Goal: Task Accomplishment & Management: Manage account settings

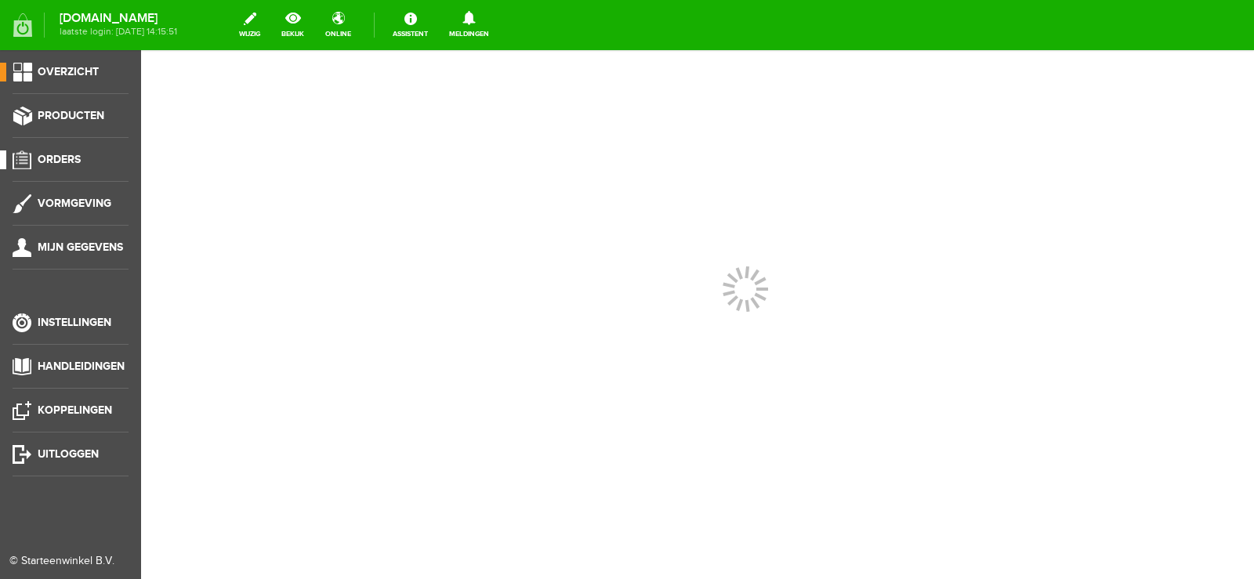
click at [69, 157] on span "Orders" at bounding box center [59, 159] width 43 height 13
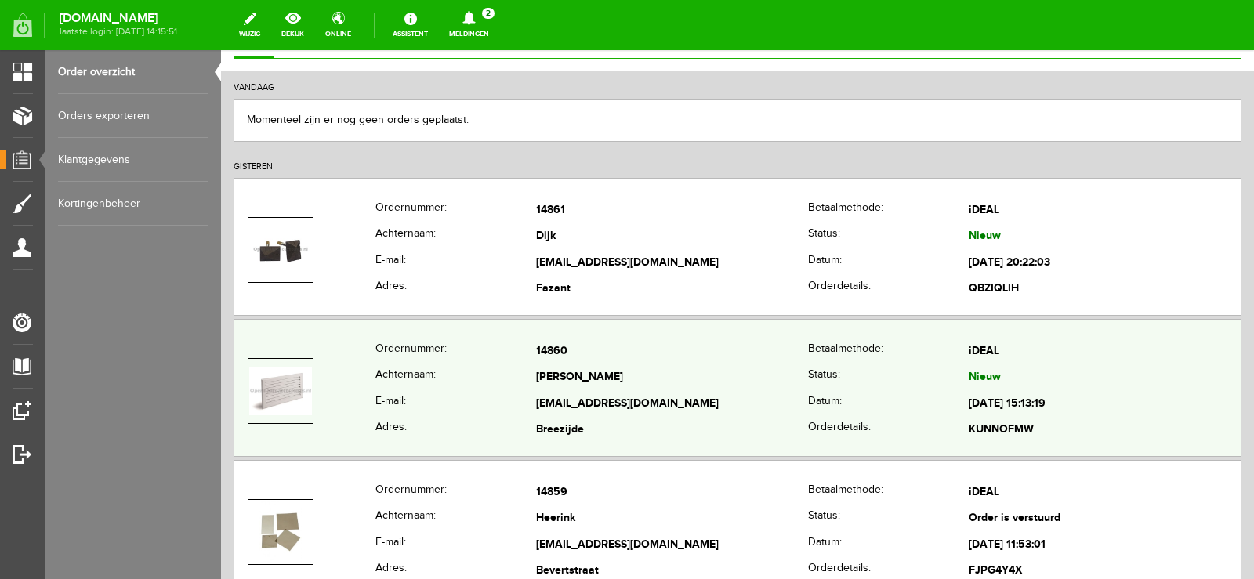
scroll to position [157, 0]
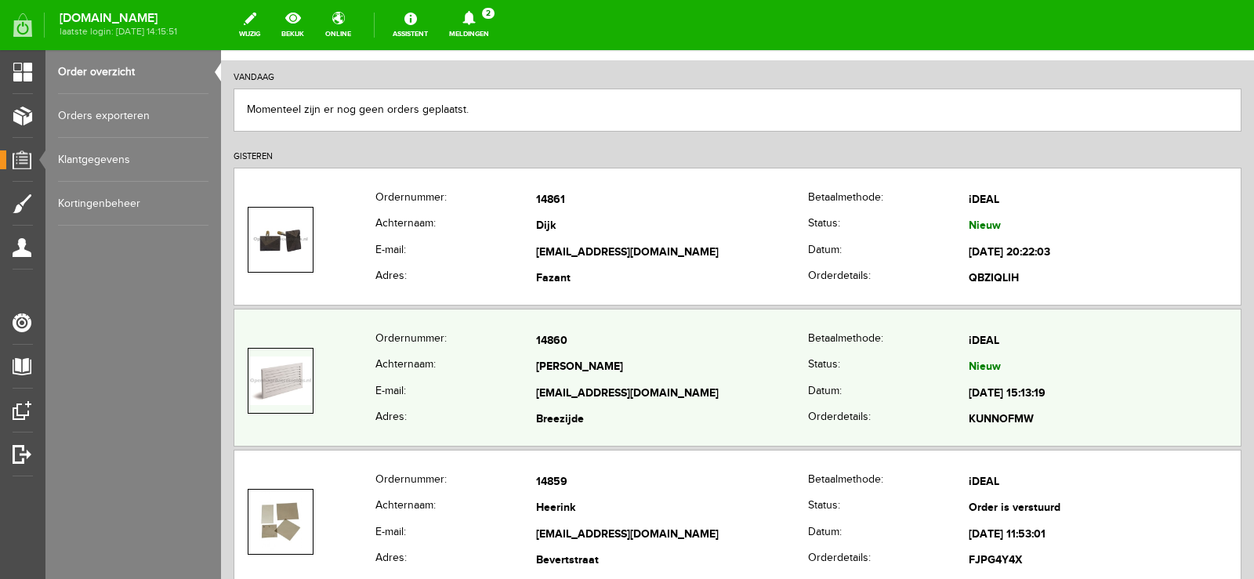
click at [810, 379] on th "Status:" at bounding box center [888, 368] width 161 height 27
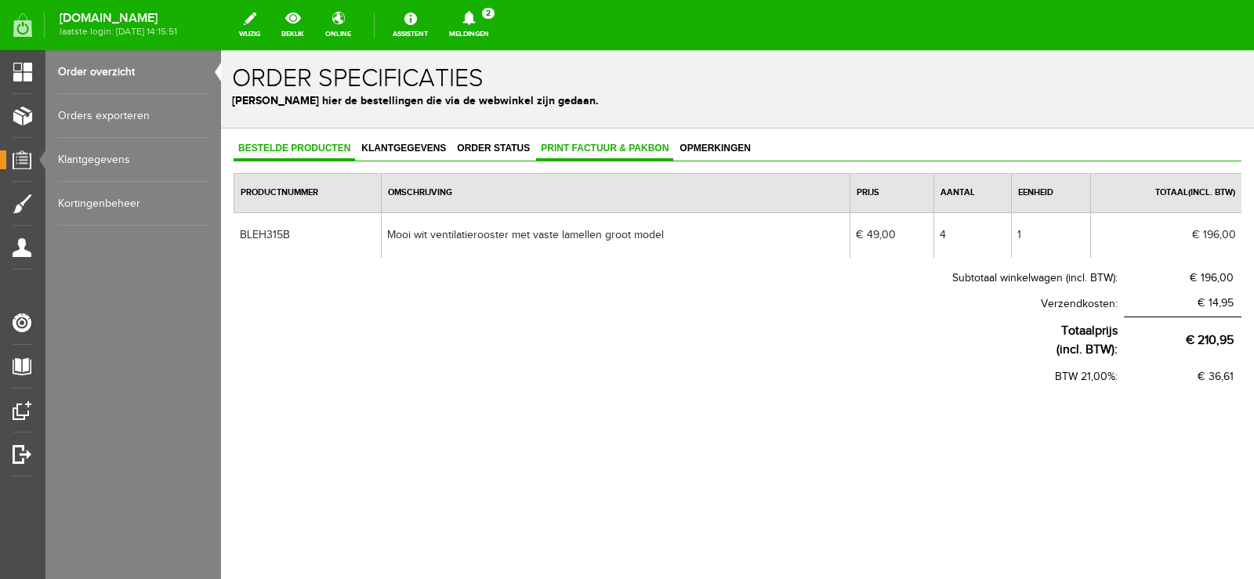
click at [602, 151] on span "Print factuur & pakbon" at bounding box center [604, 148] width 137 height 11
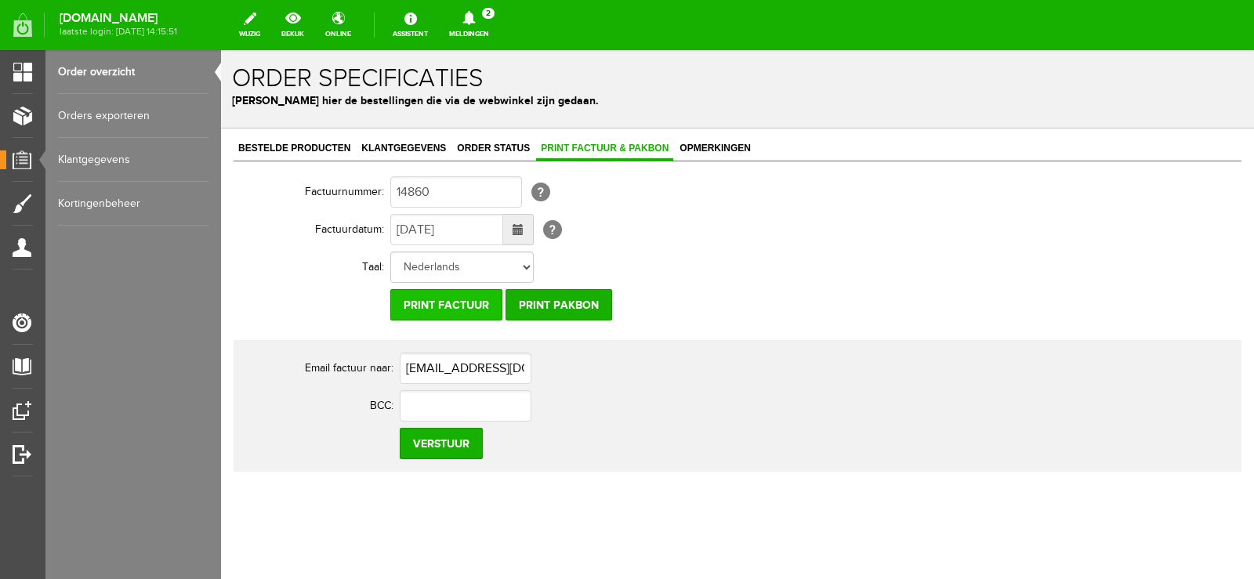
click at [468, 309] on input "Print factuur" at bounding box center [446, 304] width 112 height 31
click at [563, 307] on input "Print pakbon" at bounding box center [559, 304] width 107 height 31
click at [579, 307] on input "Print pakbon" at bounding box center [559, 304] width 107 height 31
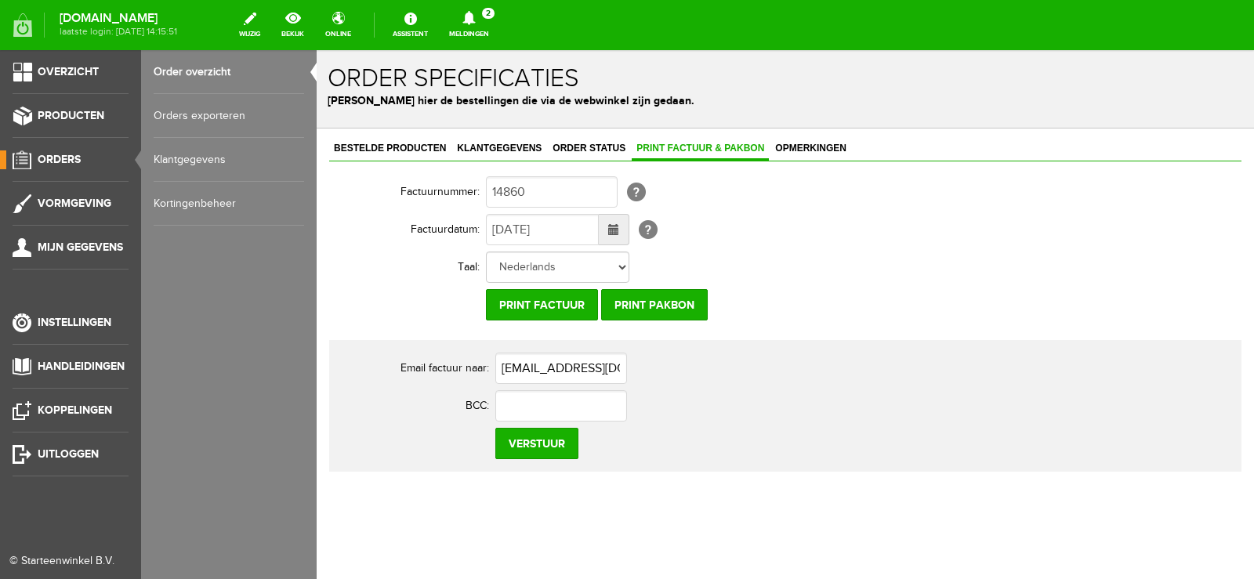
click at [69, 155] on span "Orders" at bounding box center [59, 159] width 43 height 13
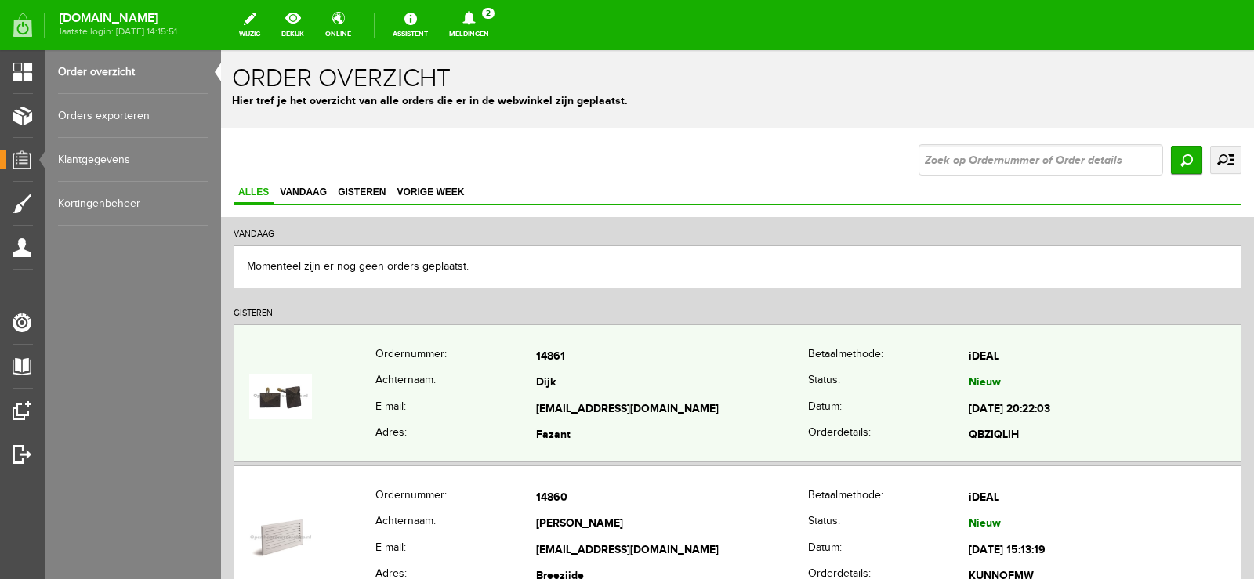
click at [614, 355] on td "14861" at bounding box center [672, 357] width 272 height 27
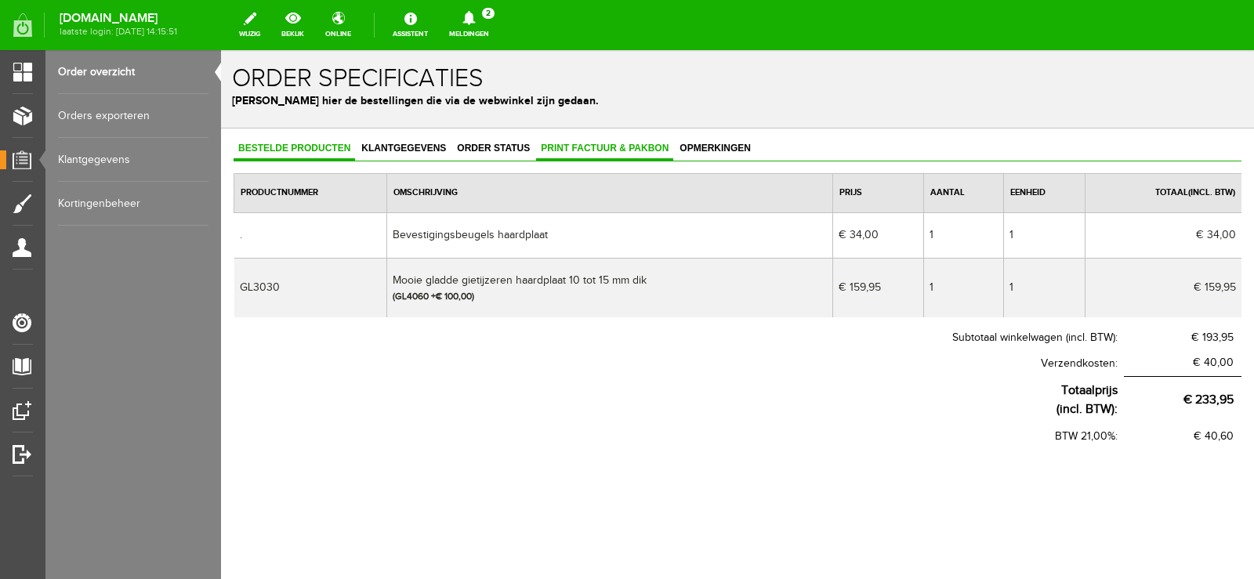
click at [600, 145] on span "Print factuur & pakbon" at bounding box center [604, 148] width 137 height 11
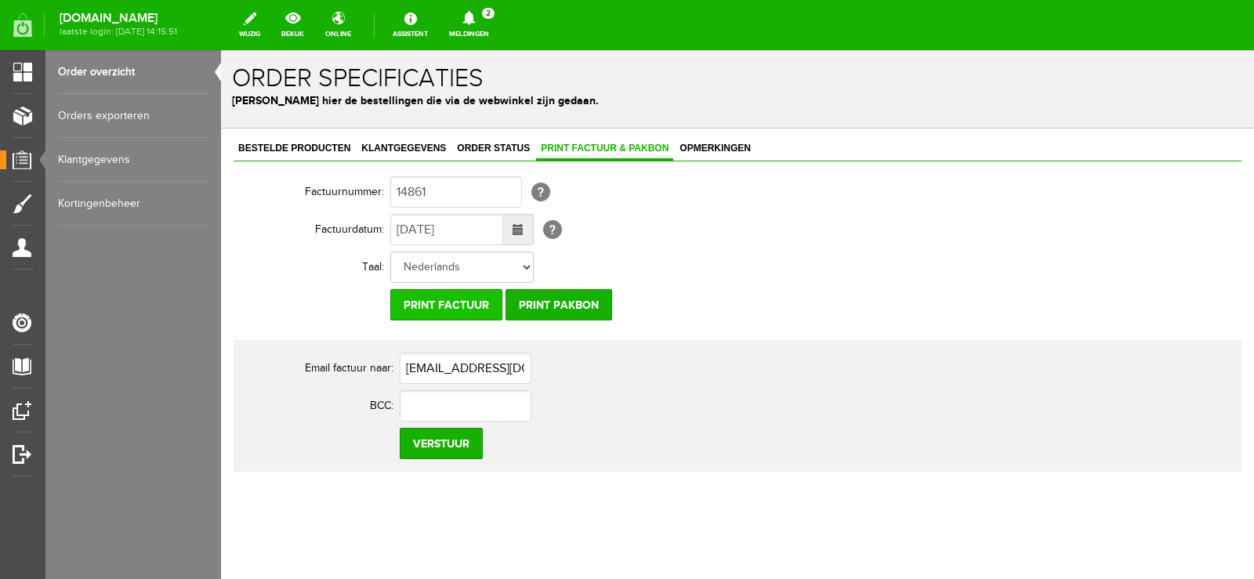
click at [465, 308] on input "Print factuur" at bounding box center [446, 304] width 112 height 31
click at [565, 301] on input "Print pakbon" at bounding box center [559, 304] width 107 height 31
click at [489, 23] on icon at bounding box center [469, 18] width 40 height 14
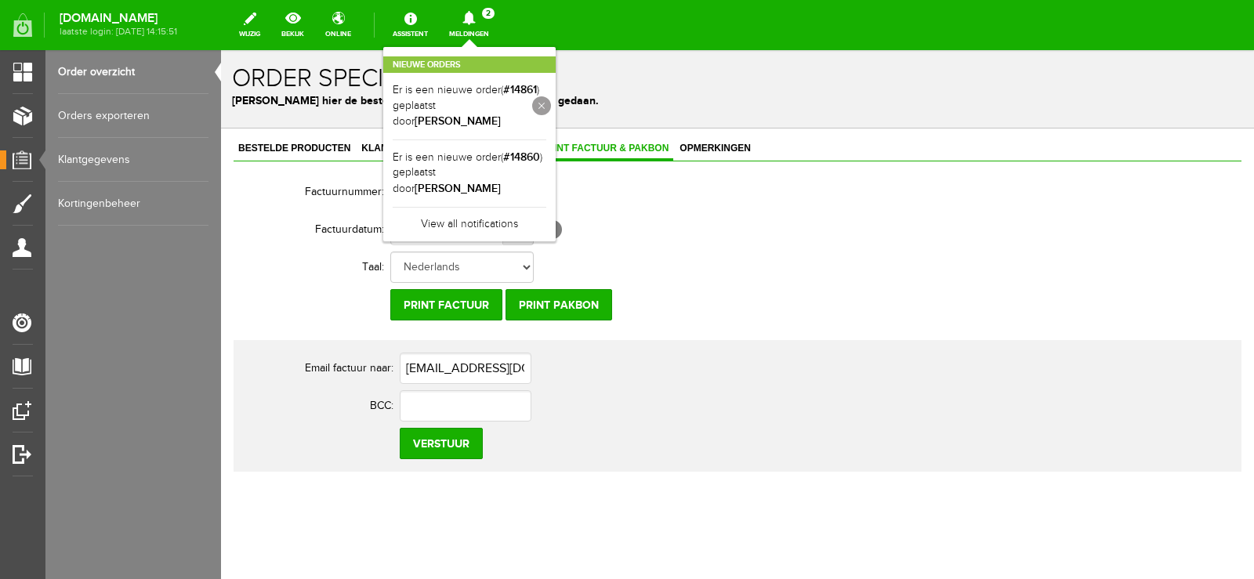
click at [551, 100] on link at bounding box center [541, 105] width 19 height 19
click at [0, 0] on link at bounding box center [0, 0] width 0 height 0
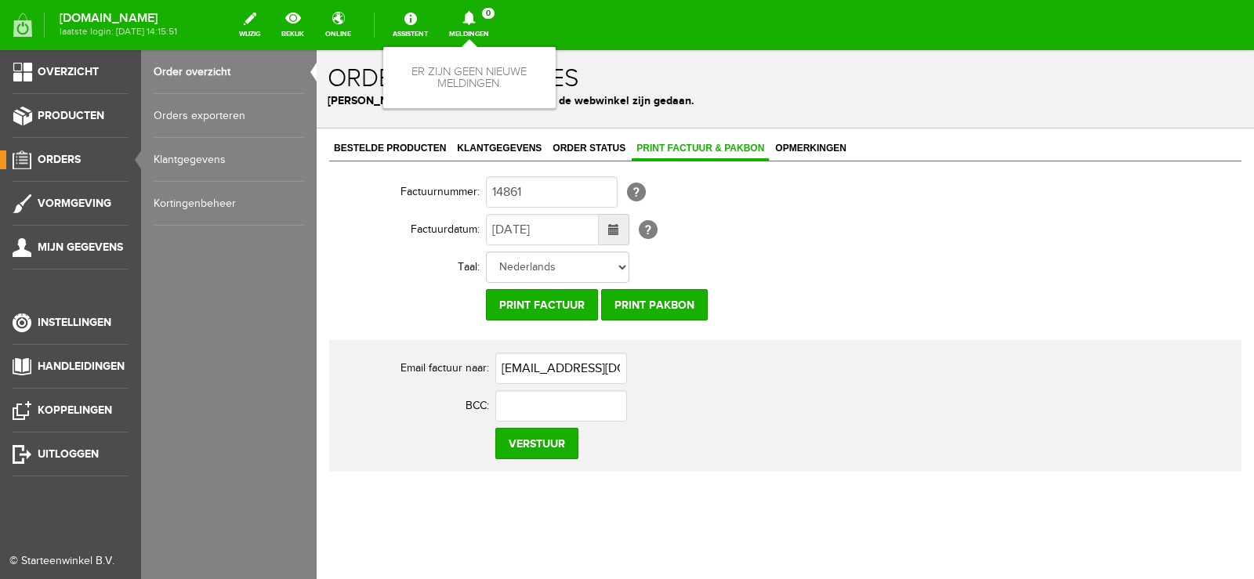
click at [63, 162] on span "Orders" at bounding box center [59, 159] width 43 height 13
